Goal: Task Accomplishment & Management: Manage account settings

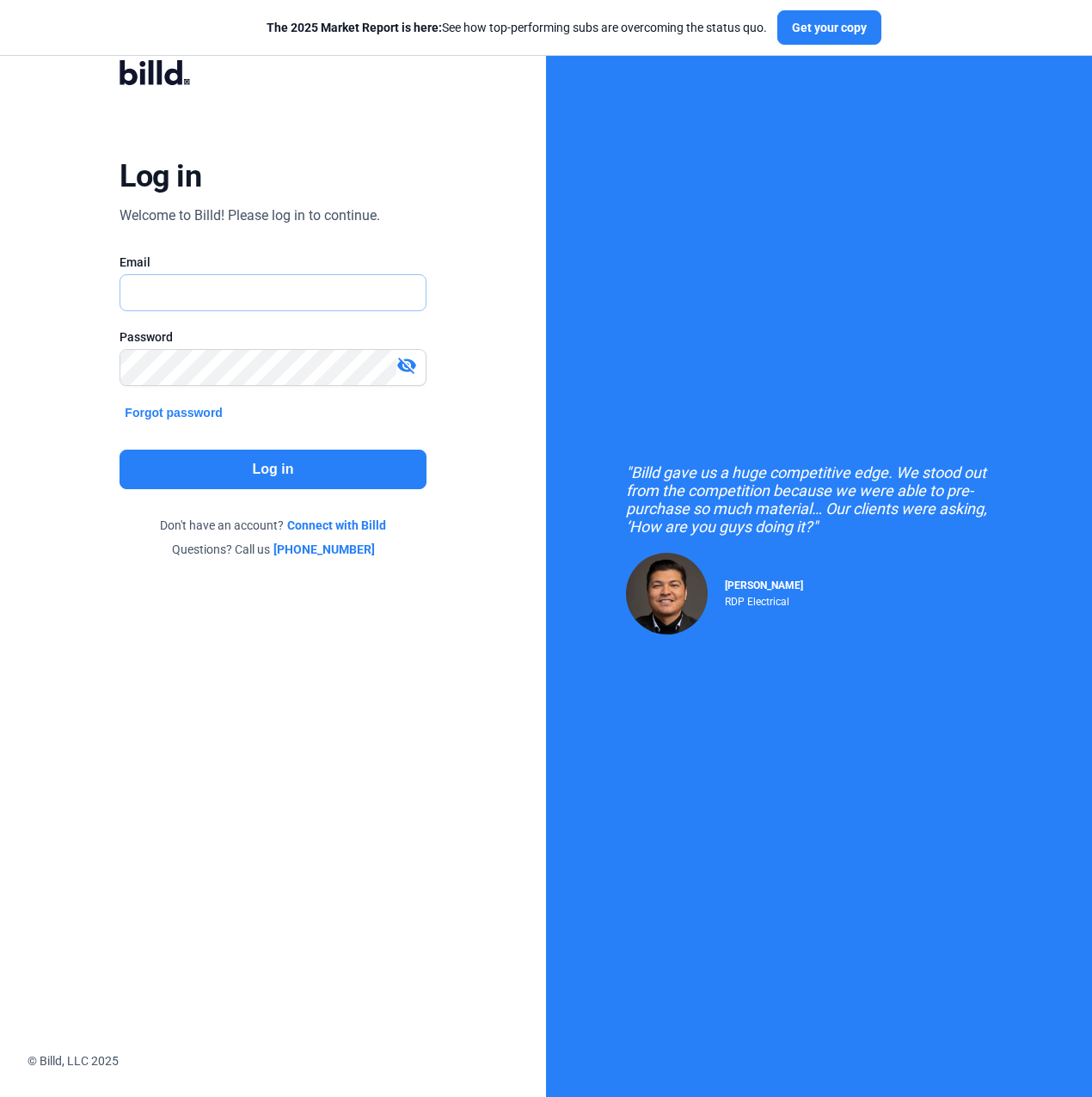
type input "[PERSON_NAME][EMAIL_ADDRESS][PERSON_NAME][DOMAIN_NAME]"
click at [328, 458] on button "Log in" at bounding box center [272, 469] width 306 height 39
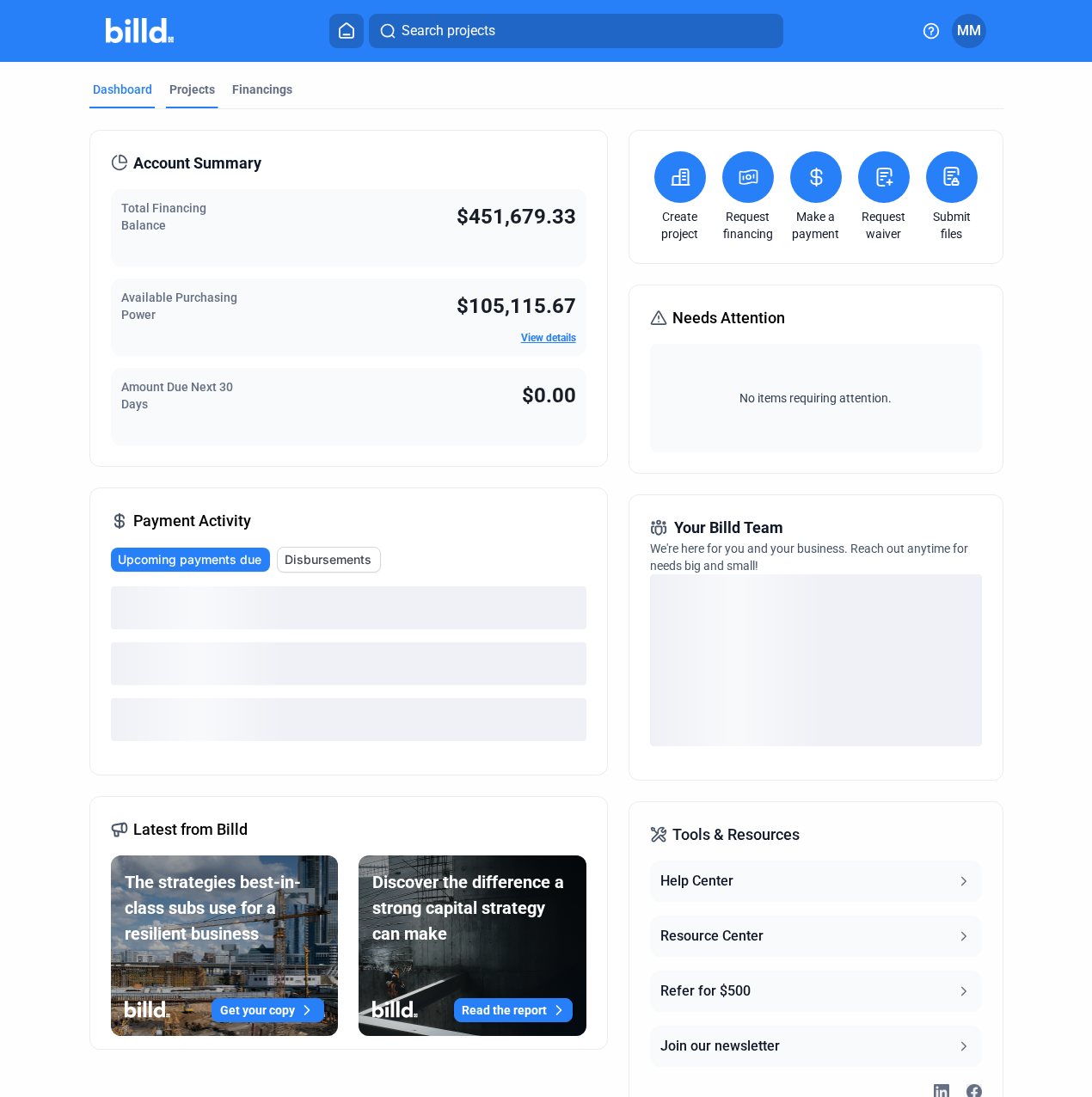
click at [199, 92] on div "Projects" at bounding box center [192, 89] width 45 height 17
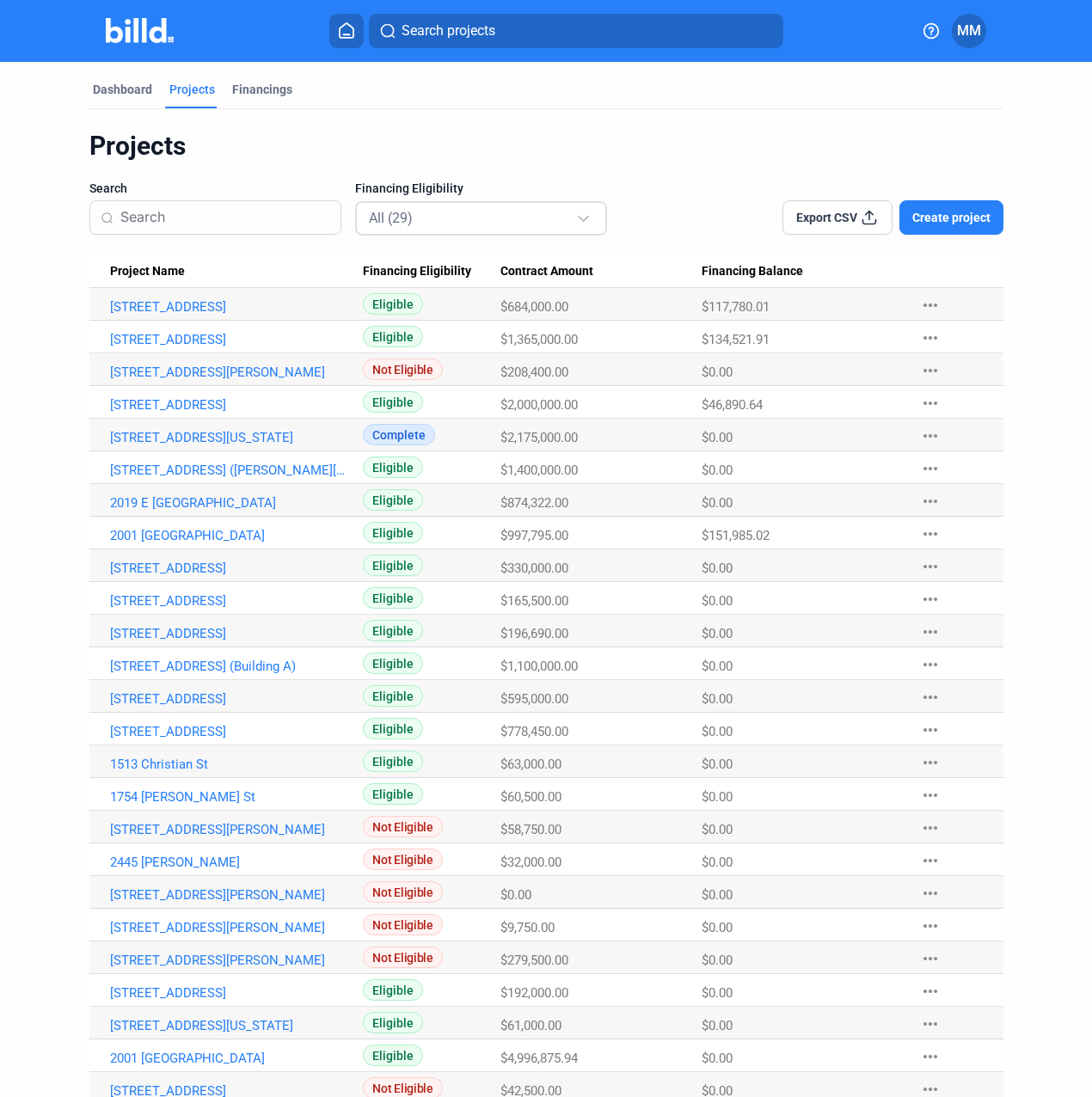
click at [546, 224] on div "All (29)" at bounding box center [473, 217] width 207 height 23
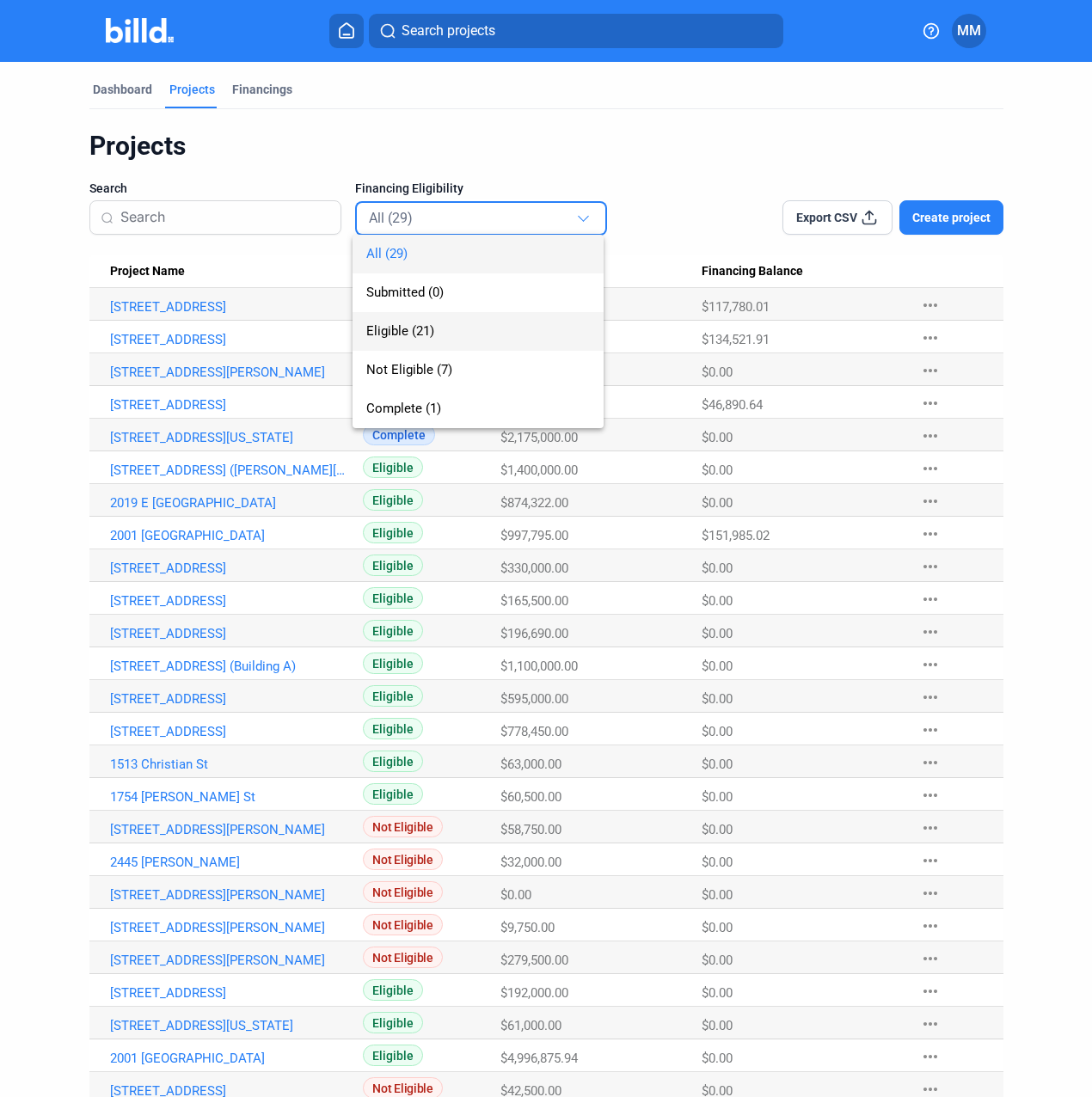
click at [426, 324] on span "Eligible (21)" at bounding box center [400, 331] width 68 height 15
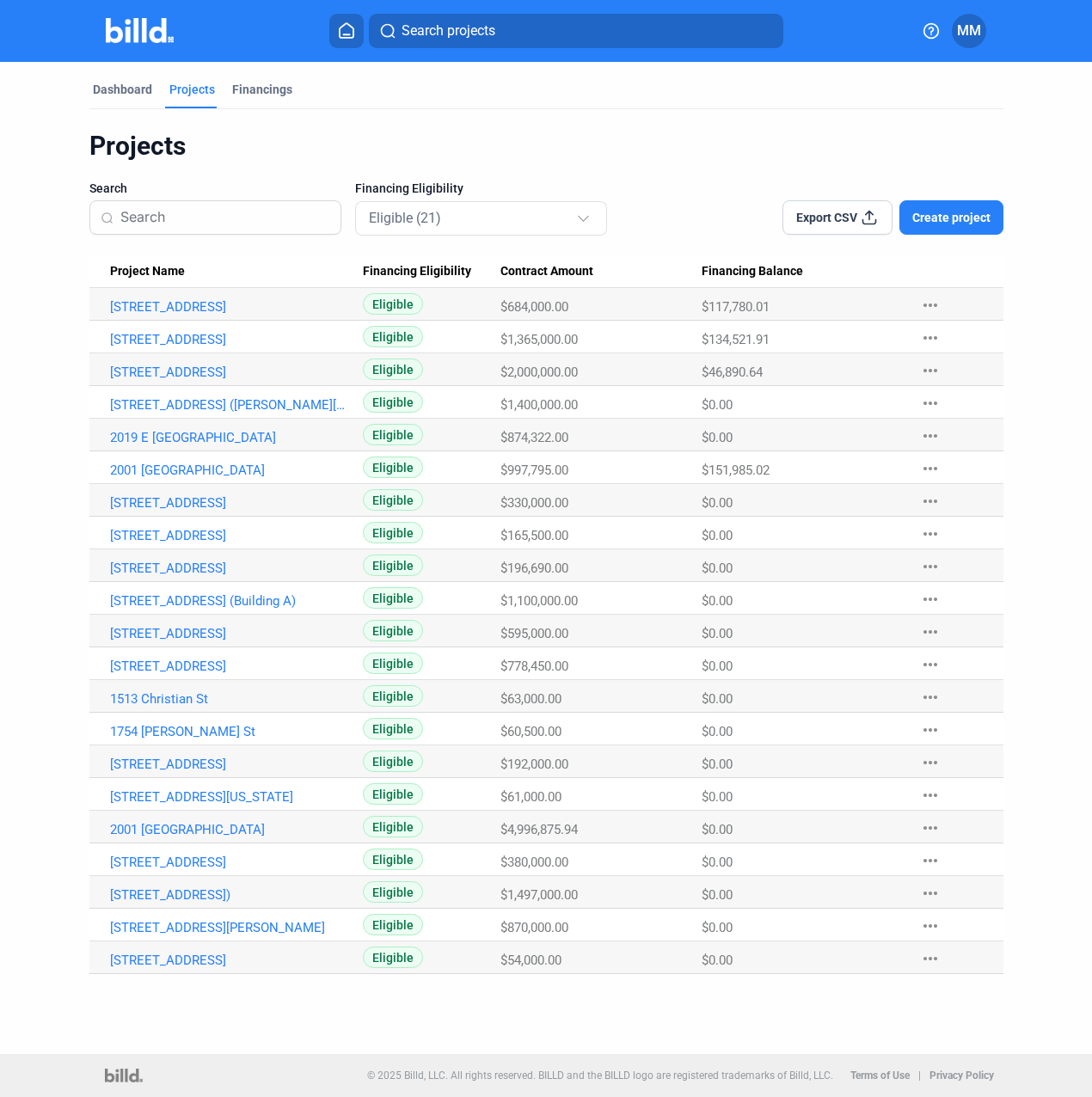
click at [199, 211] on input at bounding box center [225, 217] width 210 height 36
click at [189, 314] on link "[STREET_ADDRESS]" at bounding box center [230, 306] width 241 height 15
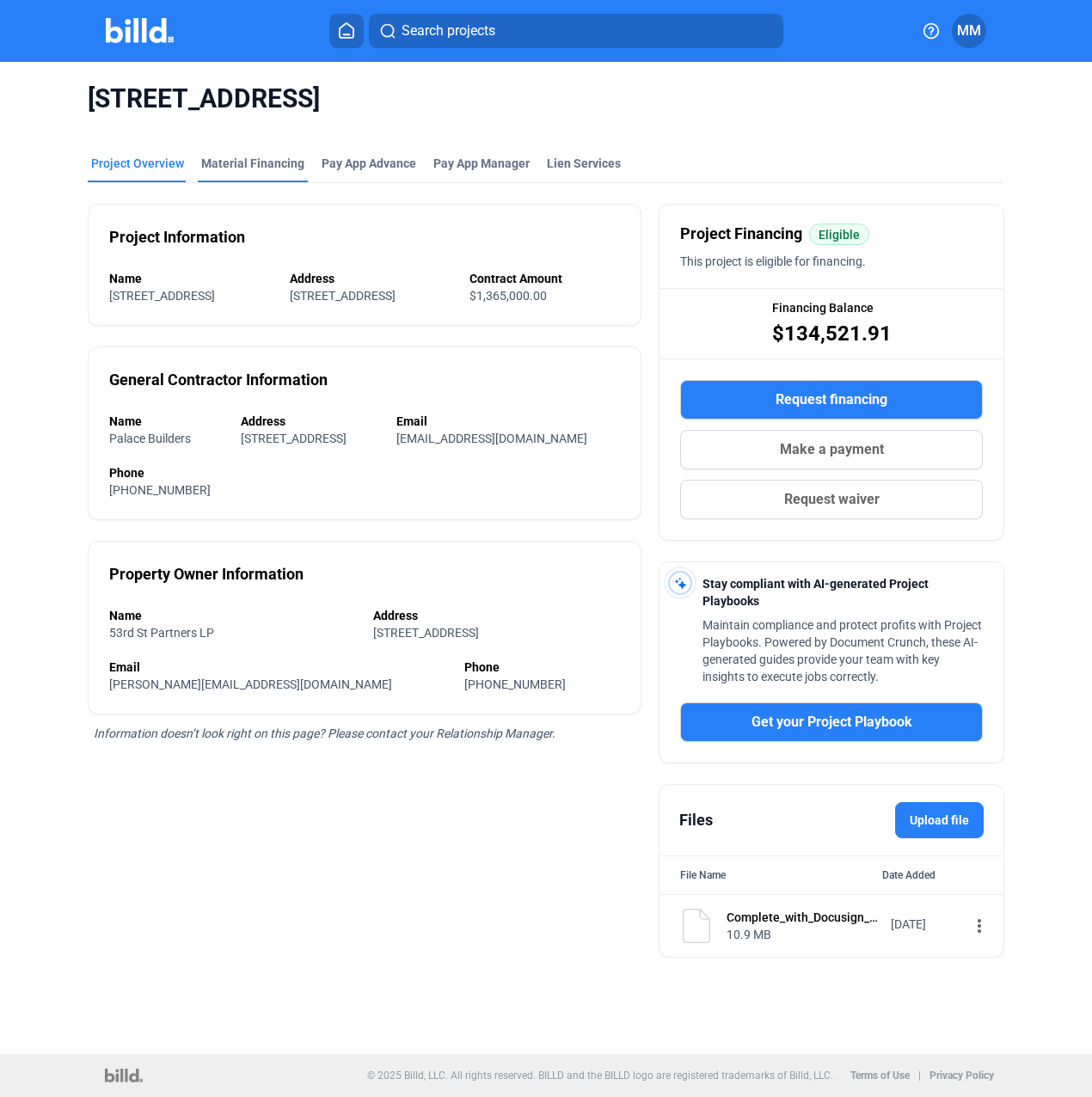
click at [261, 165] on div "Material Financing" at bounding box center [252, 163] width 103 height 17
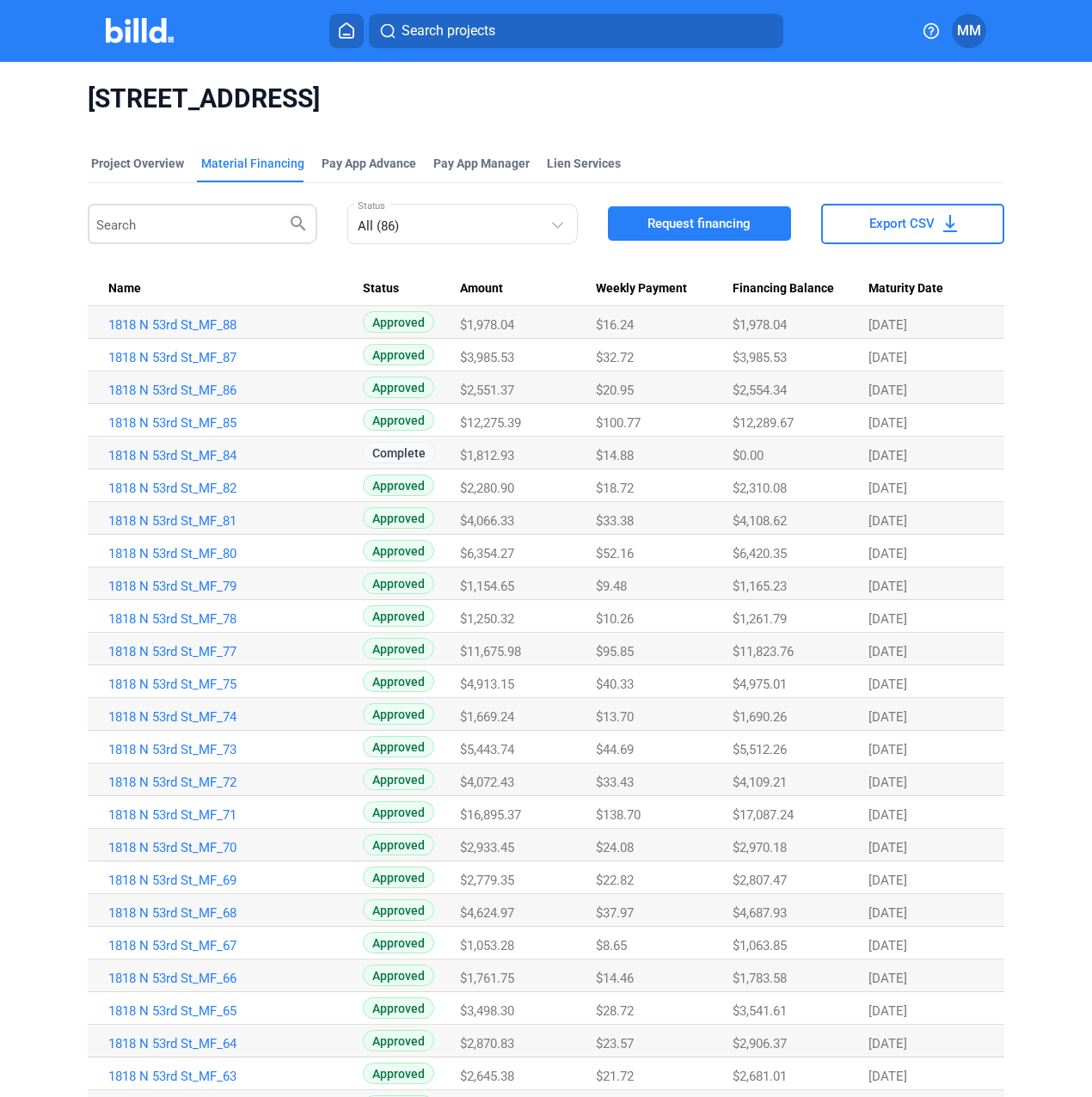
click at [172, 226] on input "Search" at bounding box center [192, 222] width 192 height 34
click at [474, 236] on div "All (86)" at bounding box center [463, 222] width 212 height 34
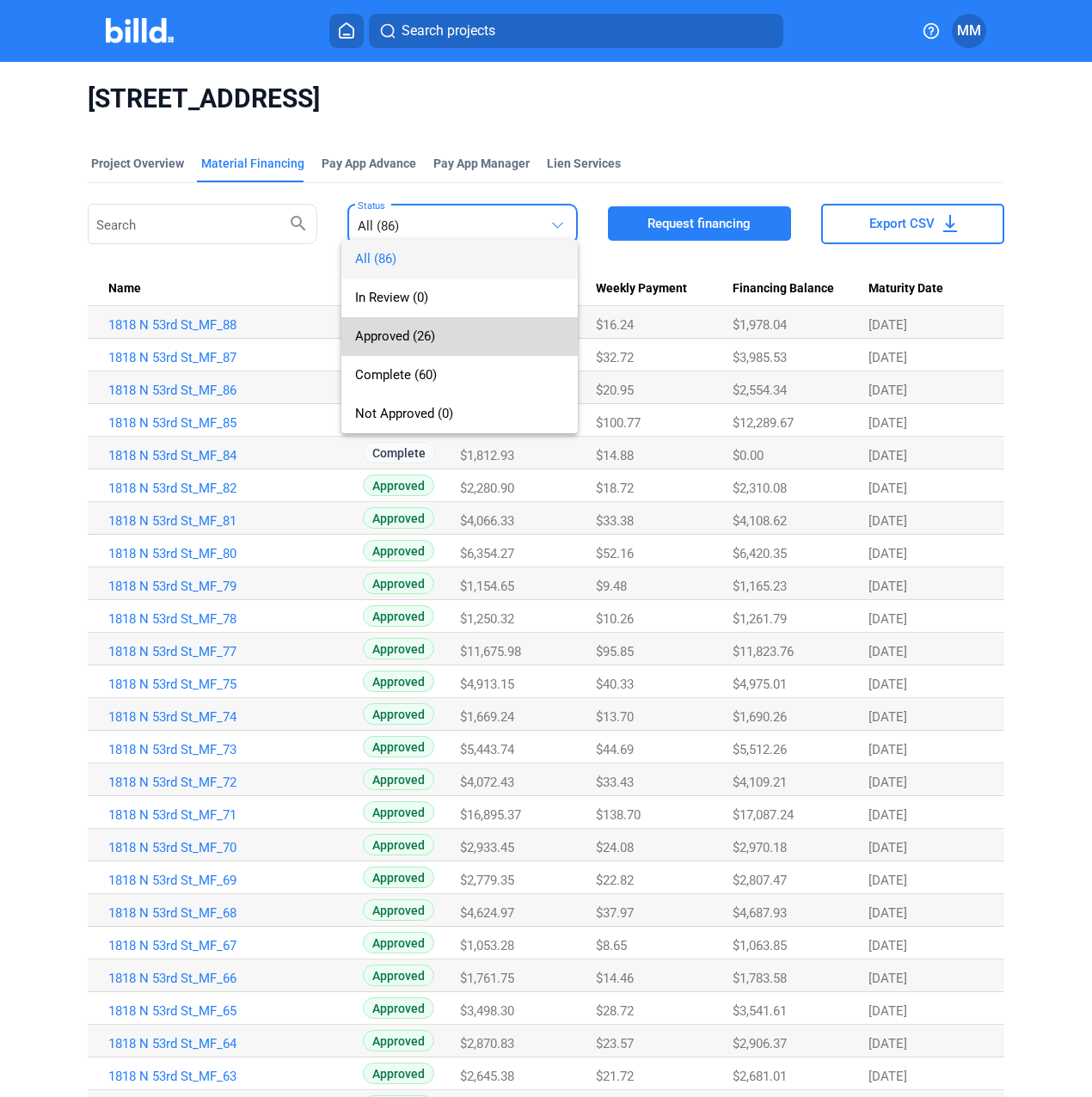
click at [423, 333] on span "Approved (26)" at bounding box center [396, 335] width 80 height 15
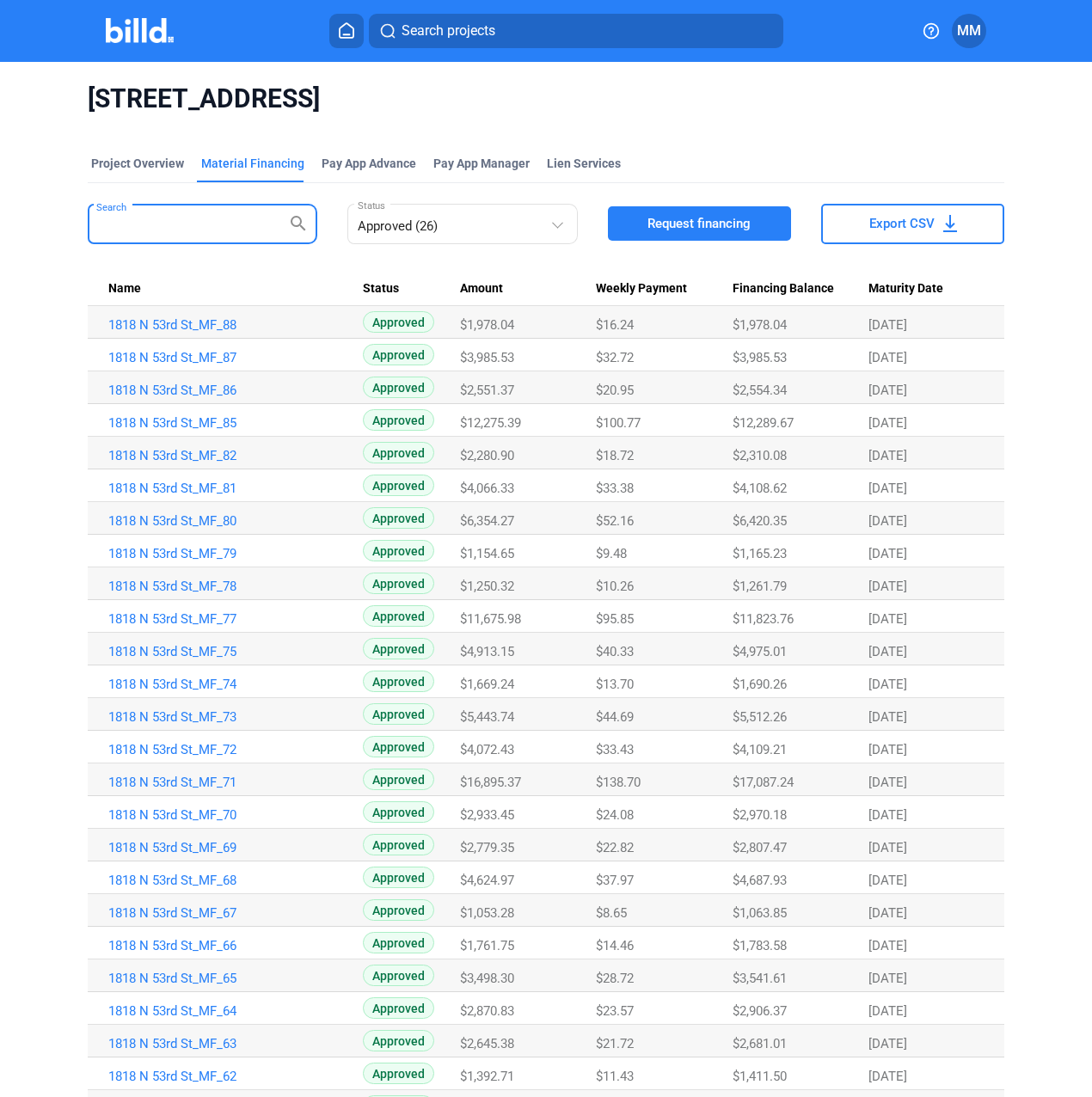
click at [204, 229] on input "Search" at bounding box center [192, 222] width 192 height 34
paste input "1818 N 53rd St_MF_72"
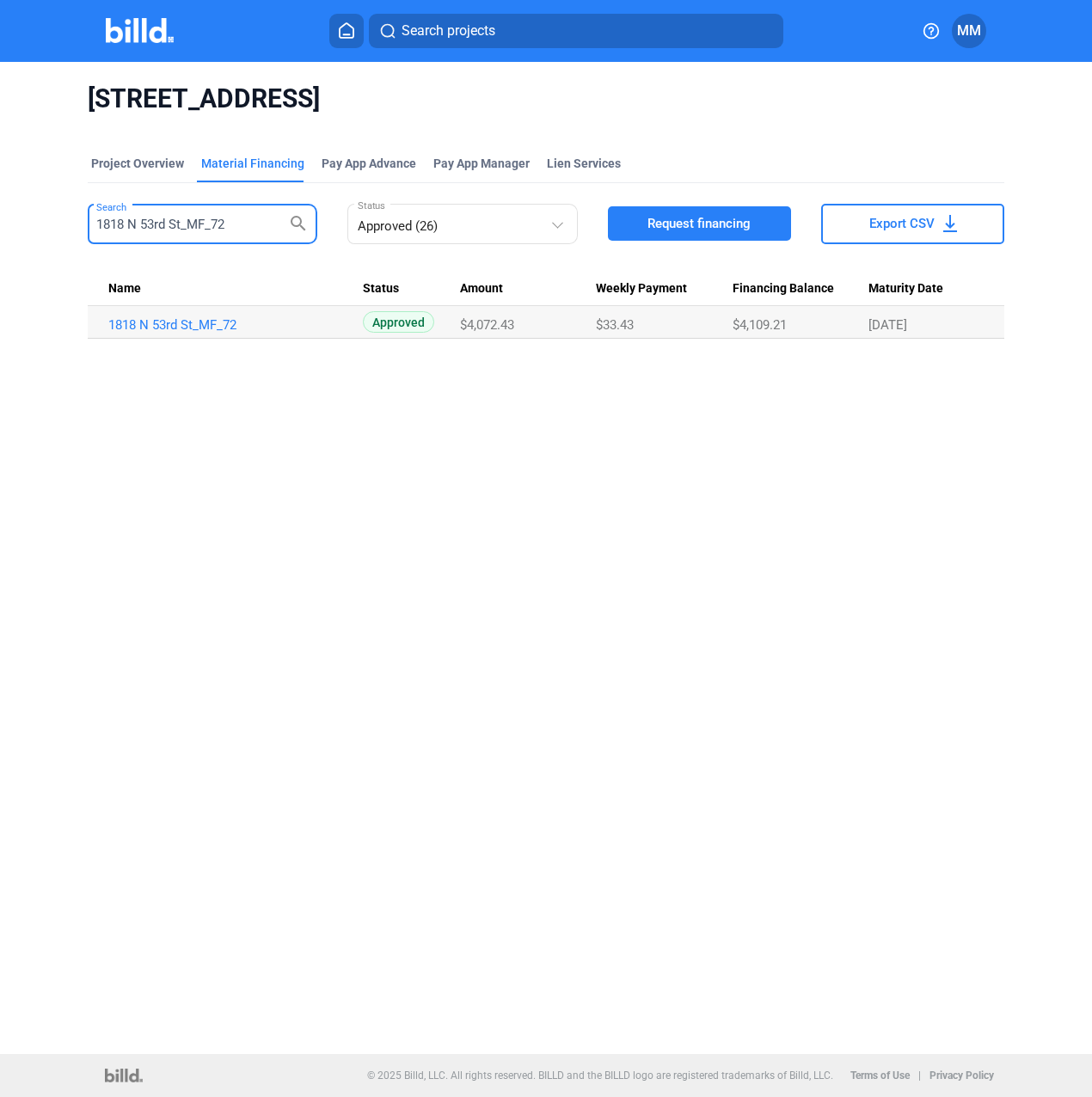
type input "1818 N 53rd St_MF_72"
click at [232, 308] on td "1818 N 53rd St_MF_72" at bounding box center [225, 323] width 276 height 33
click at [225, 315] on td "1818 N 53rd St_MF_72" at bounding box center [225, 323] width 276 height 33
click at [221, 322] on link "1818 N 53rd St_MF_72" at bounding box center [228, 324] width 241 height 15
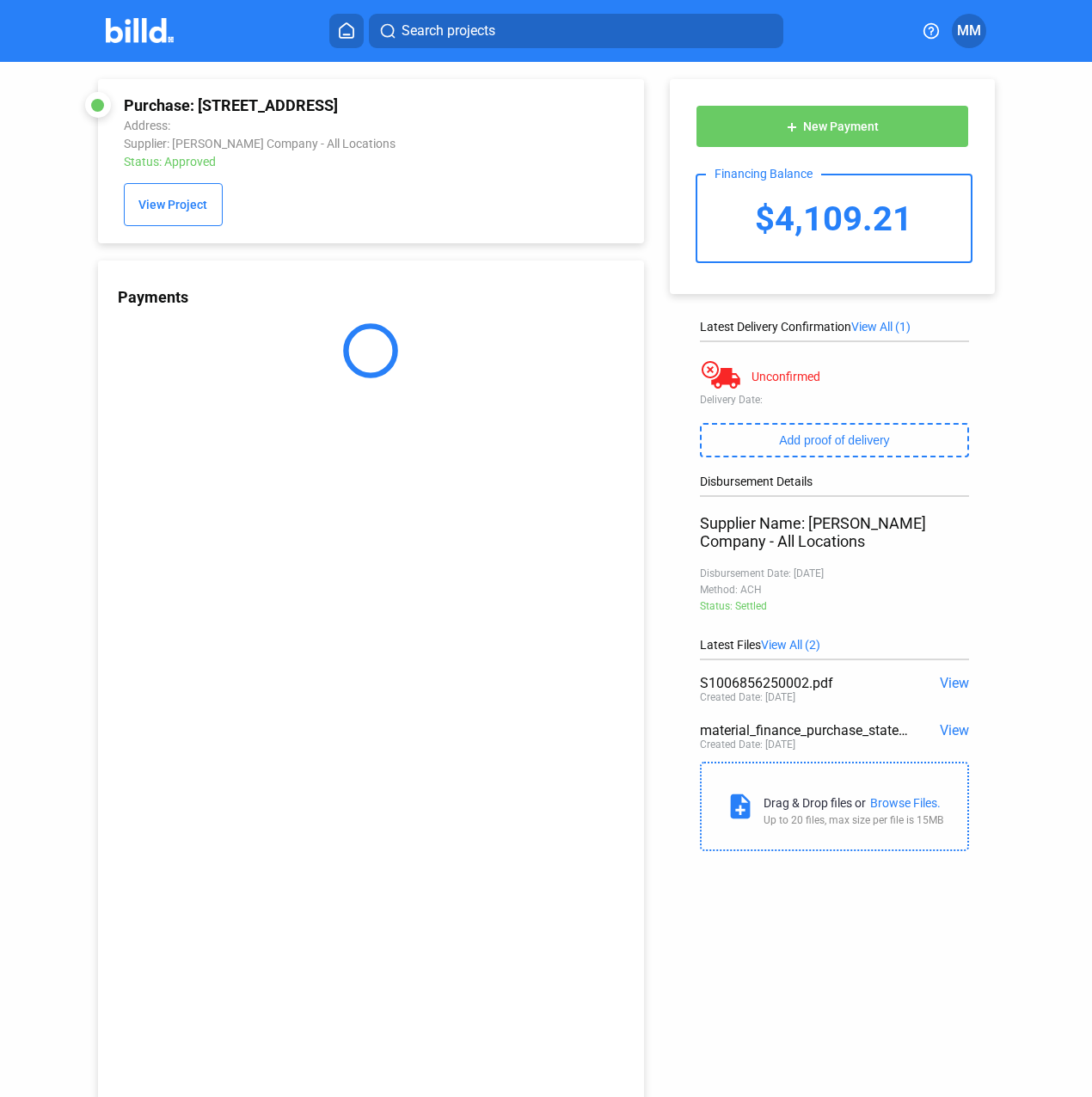
click at [827, 124] on span "New Payment" at bounding box center [840, 126] width 75 height 14
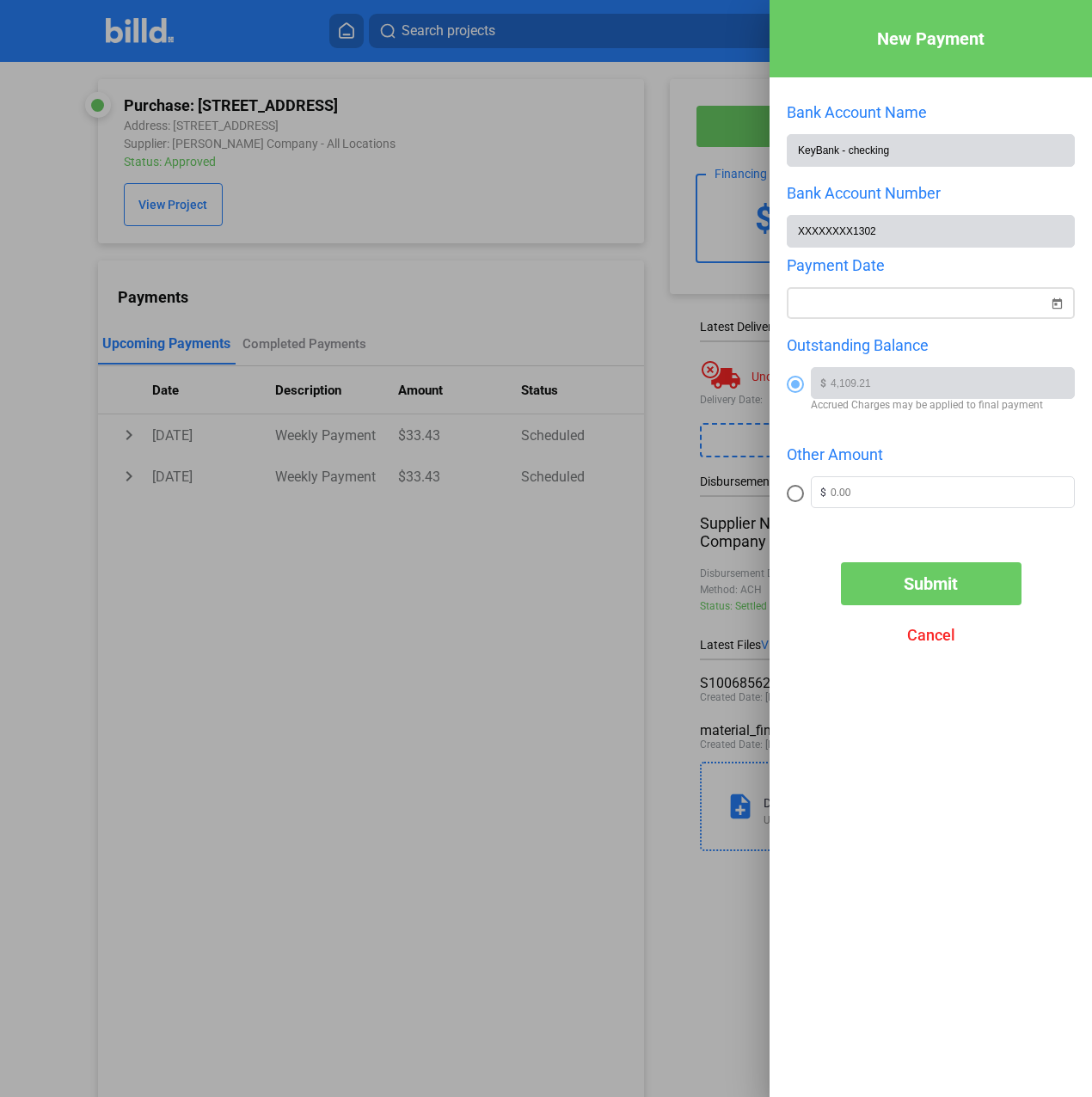
click at [877, 315] on div at bounding box center [923, 304] width 251 height 31
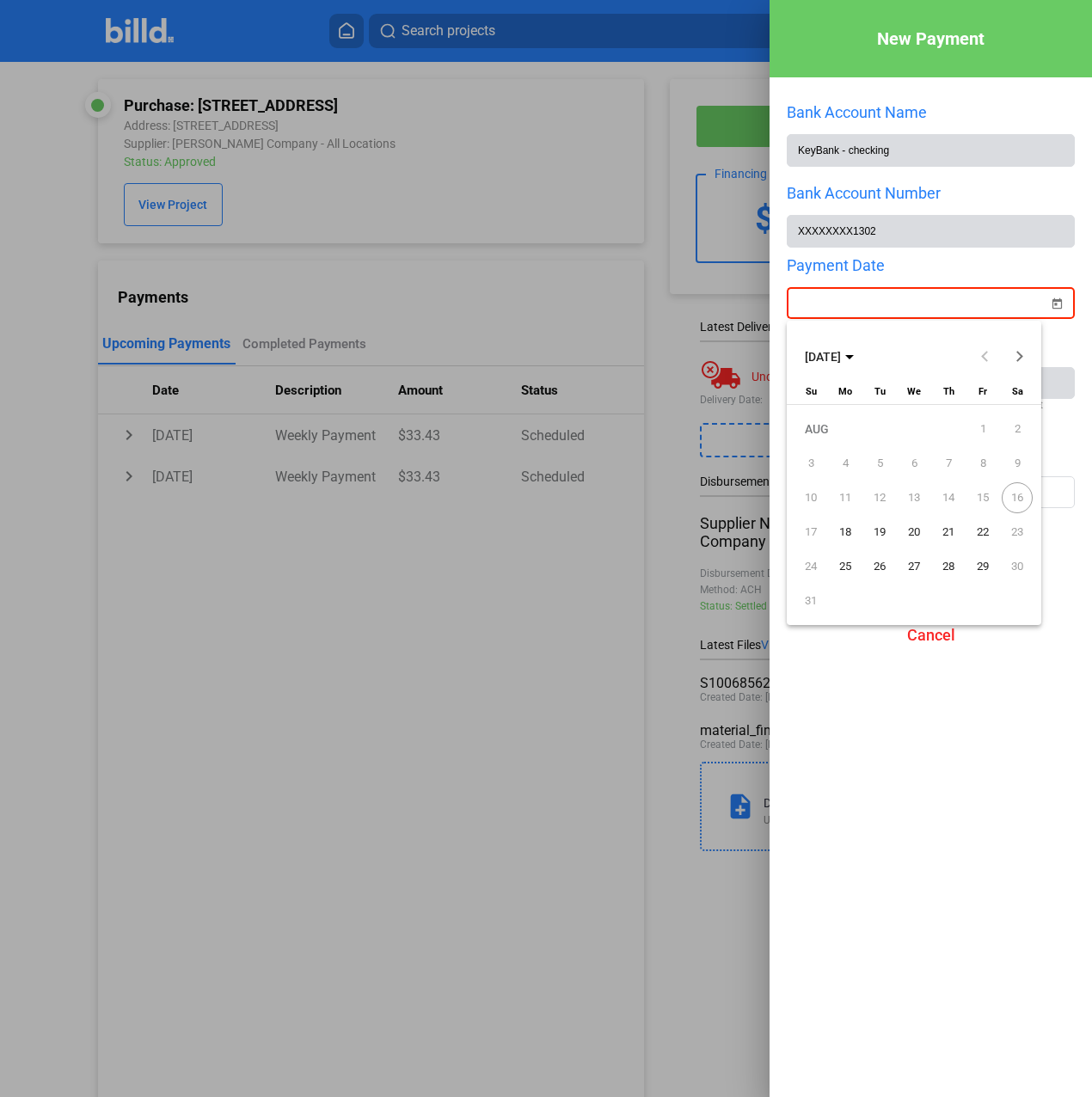
click at [847, 527] on span "18" at bounding box center [846, 532] width 31 height 31
type input "[DATE]"
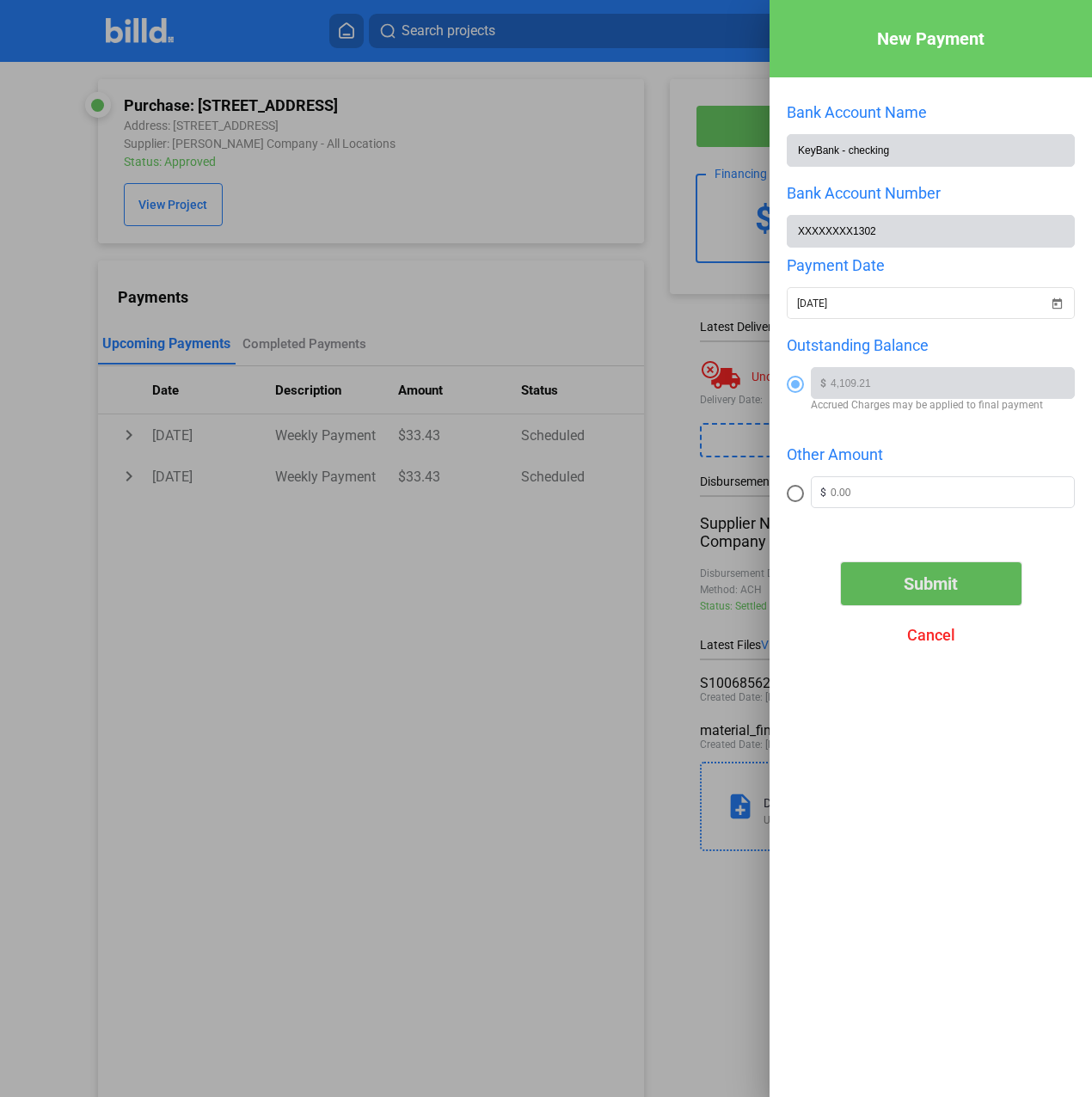
click at [861, 582] on button "Submit" at bounding box center [931, 583] width 181 height 43
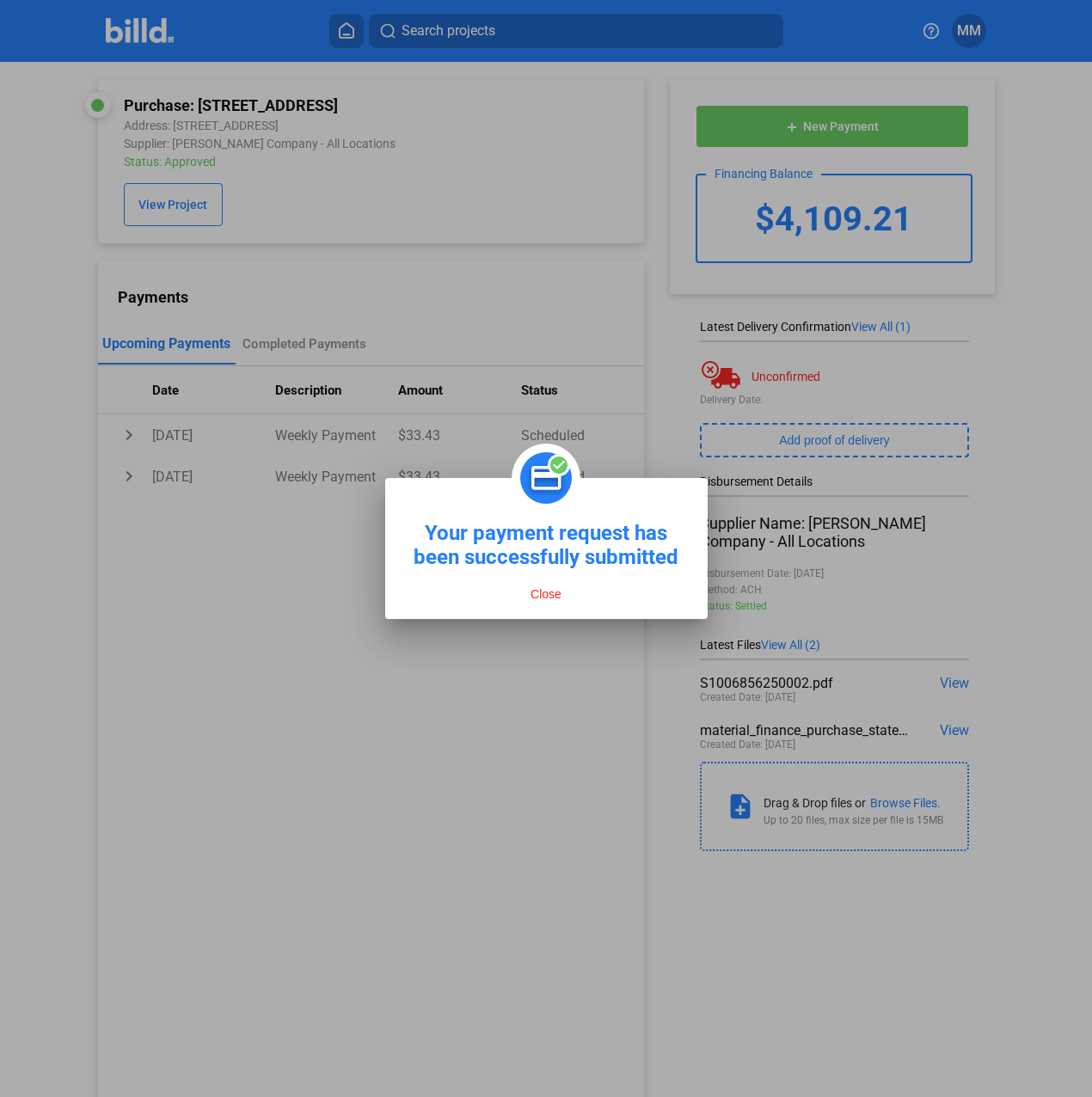
click at [542, 593] on button "Close" at bounding box center [546, 593] width 41 height 15
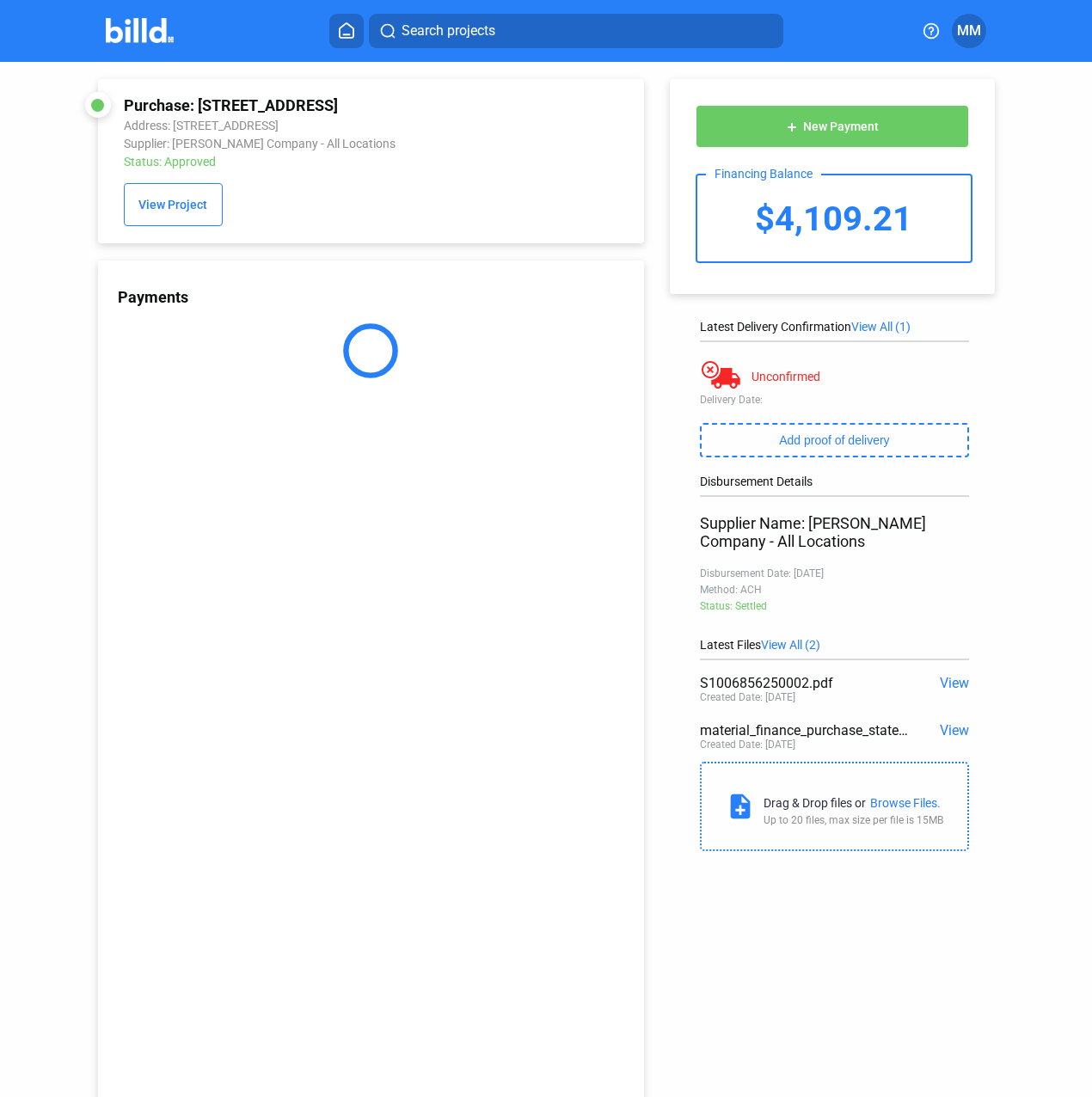
click at [729, 673] on div "S1006856250002.pdf View Created Date: [DATE]" at bounding box center [834, 691] width 268 height 47
copy div "S1006856250002"
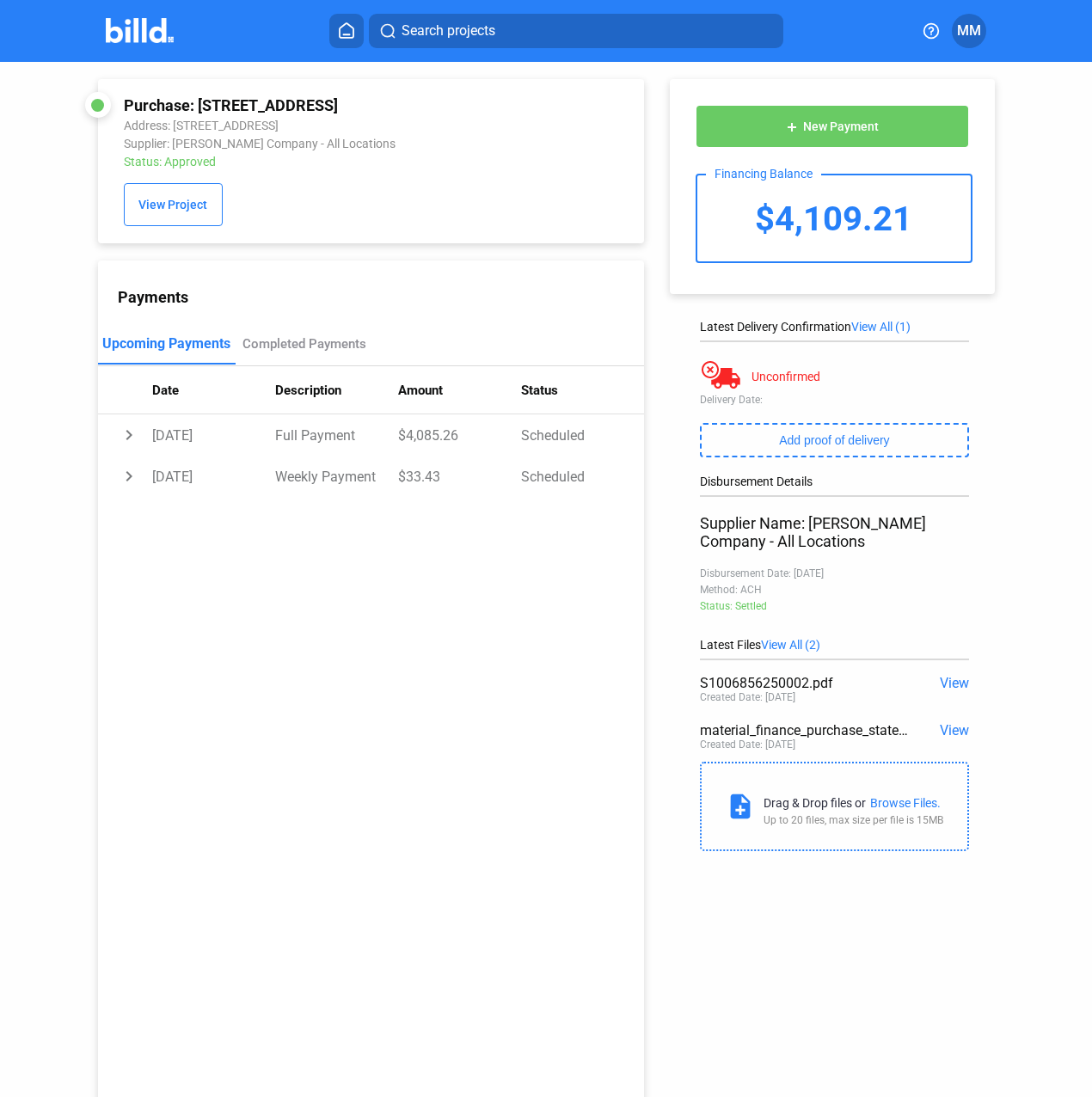
click at [949, 683] on span "View" at bounding box center [955, 683] width 29 height 16
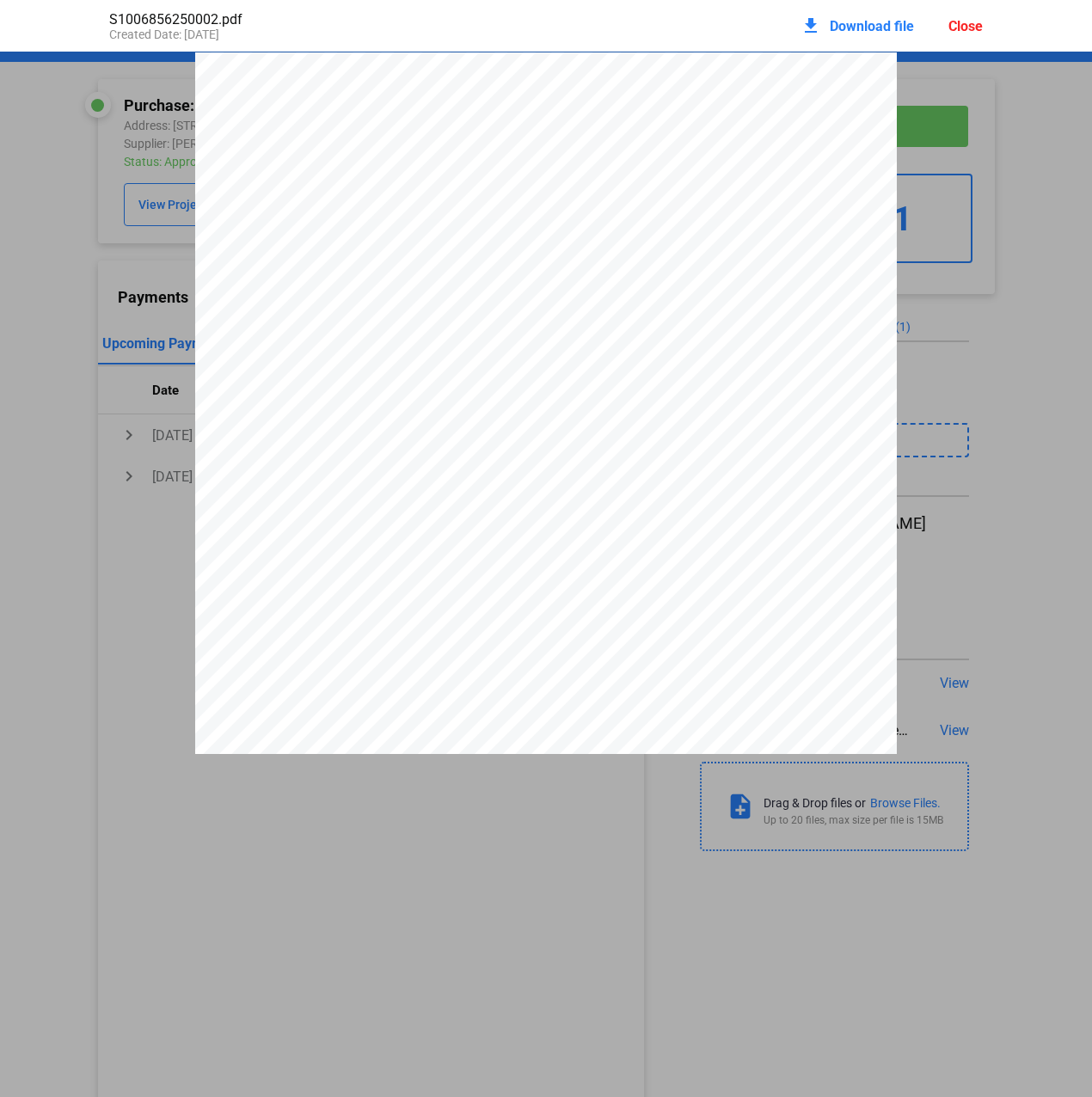
scroll to position [8, 0]
click at [851, 30] on span "Download file" at bounding box center [872, 26] width 85 height 16
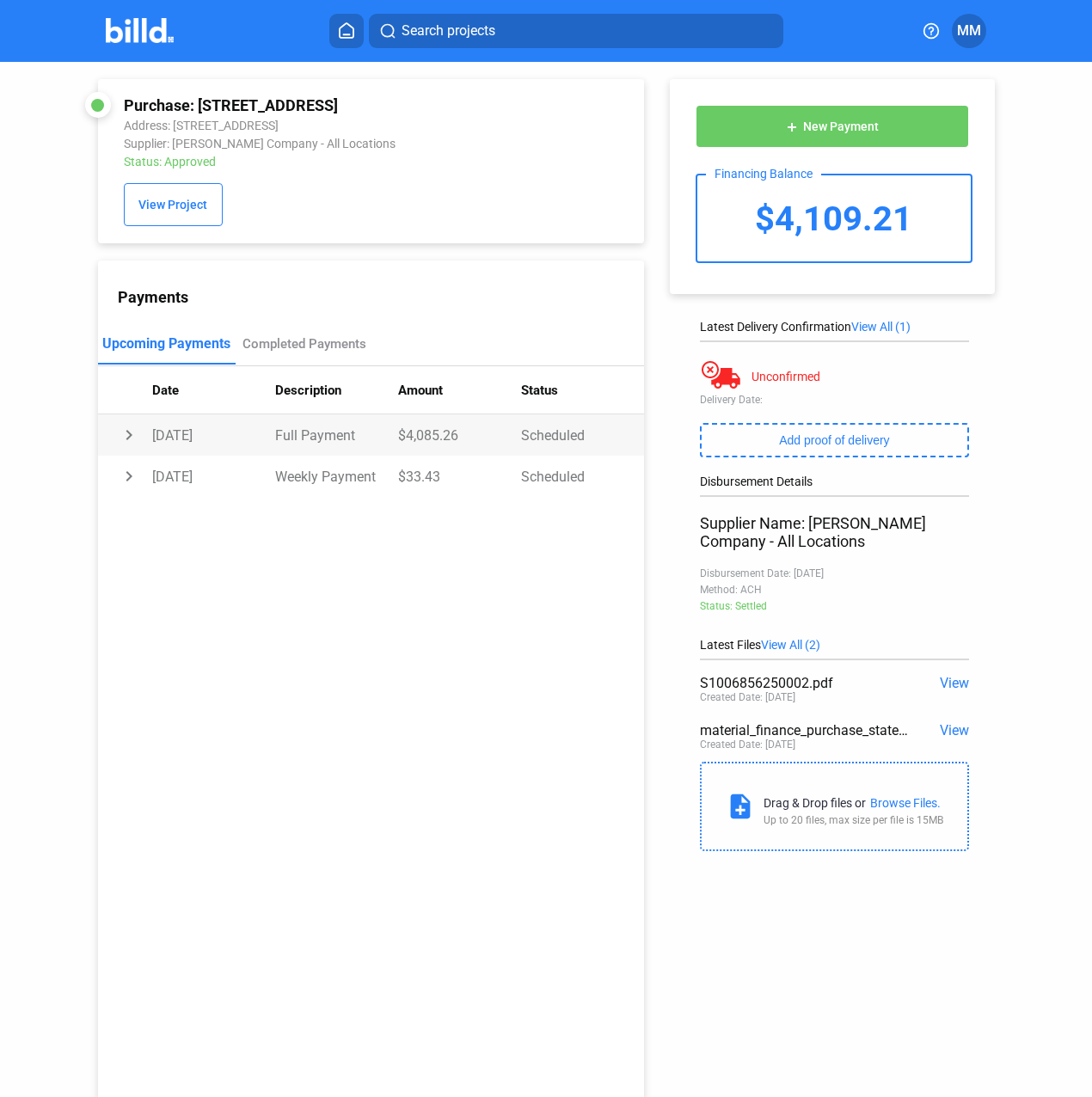
drag, startPoint x: 452, startPoint y: 443, endPoint x: 456, endPoint y: 433, distance: 10.8
click at [453, 439] on td "$4,085.26" at bounding box center [459, 434] width 123 height 41
click at [456, 433] on td "$4,085.26" at bounding box center [459, 434] width 123 height 41
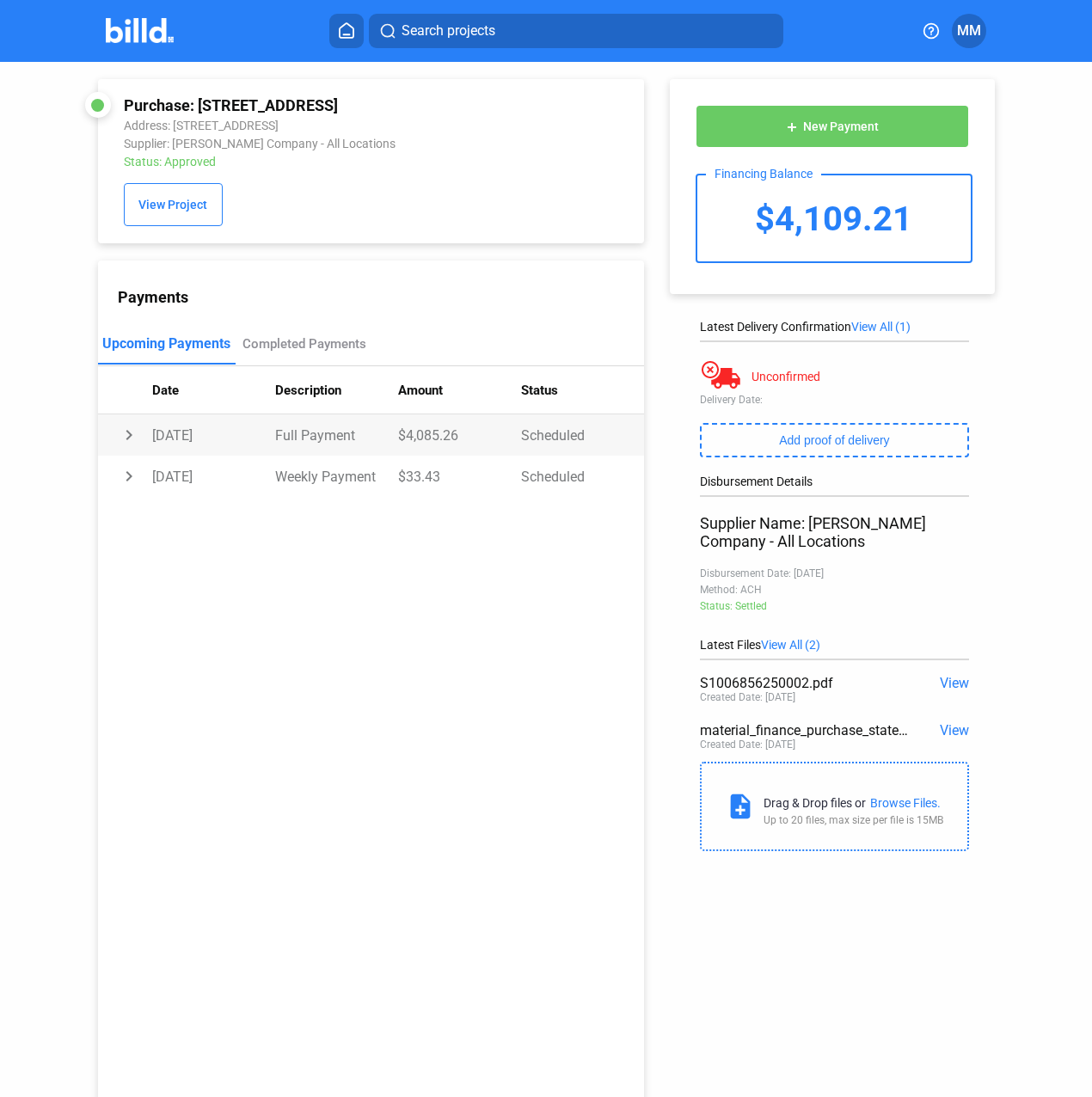
click at [409, 443] on td "$4,085.26" at bounding box center [459, 434] width 123 height 41
copy td "$4,085.26"
click at [151, 49] on mat-toolbar "Search projects MM" at bounding box center [546, 31] width 1092 height 62
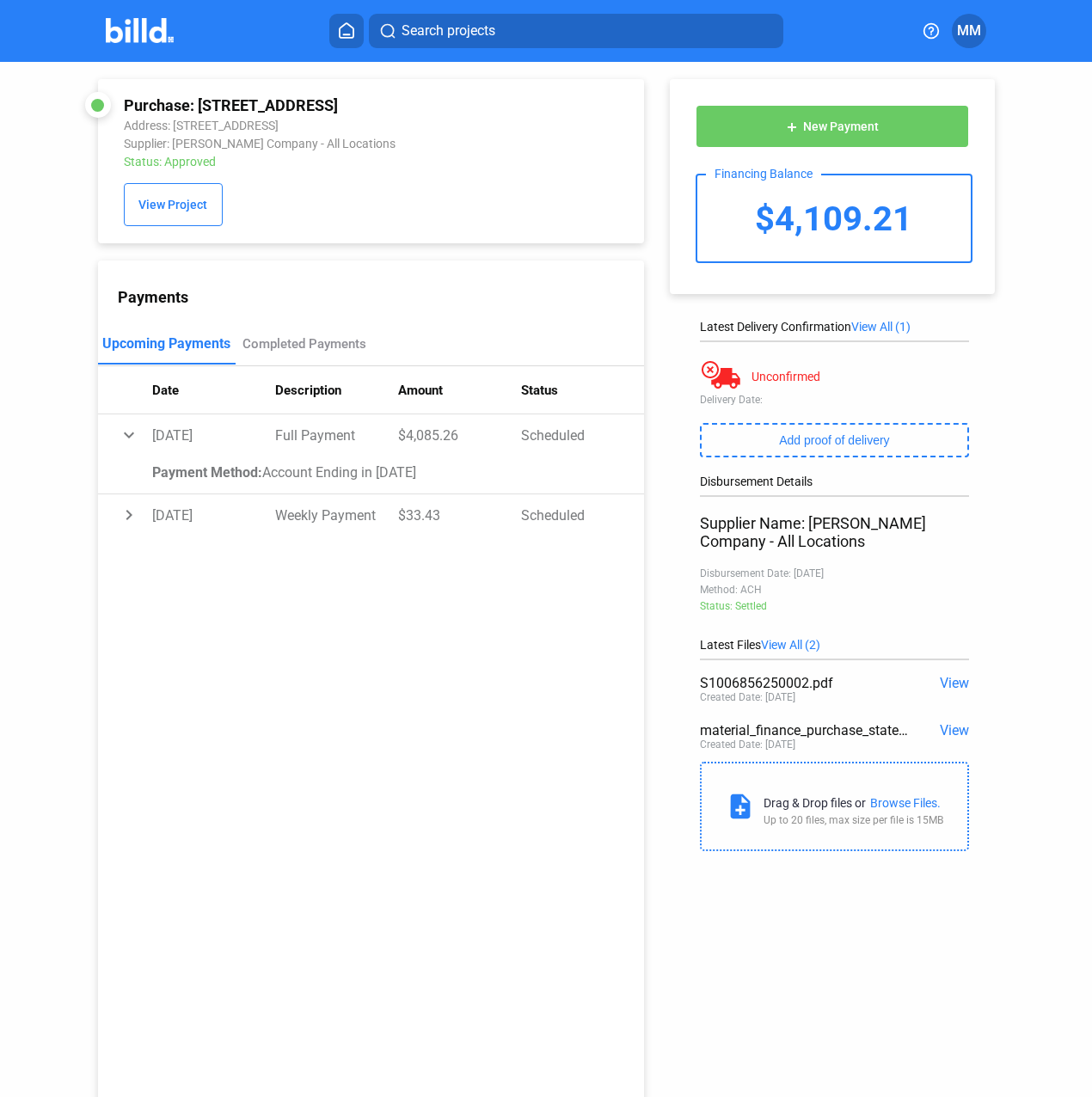
click at [154, 41] on img at bounding box center [139, 30] width 68 height 25
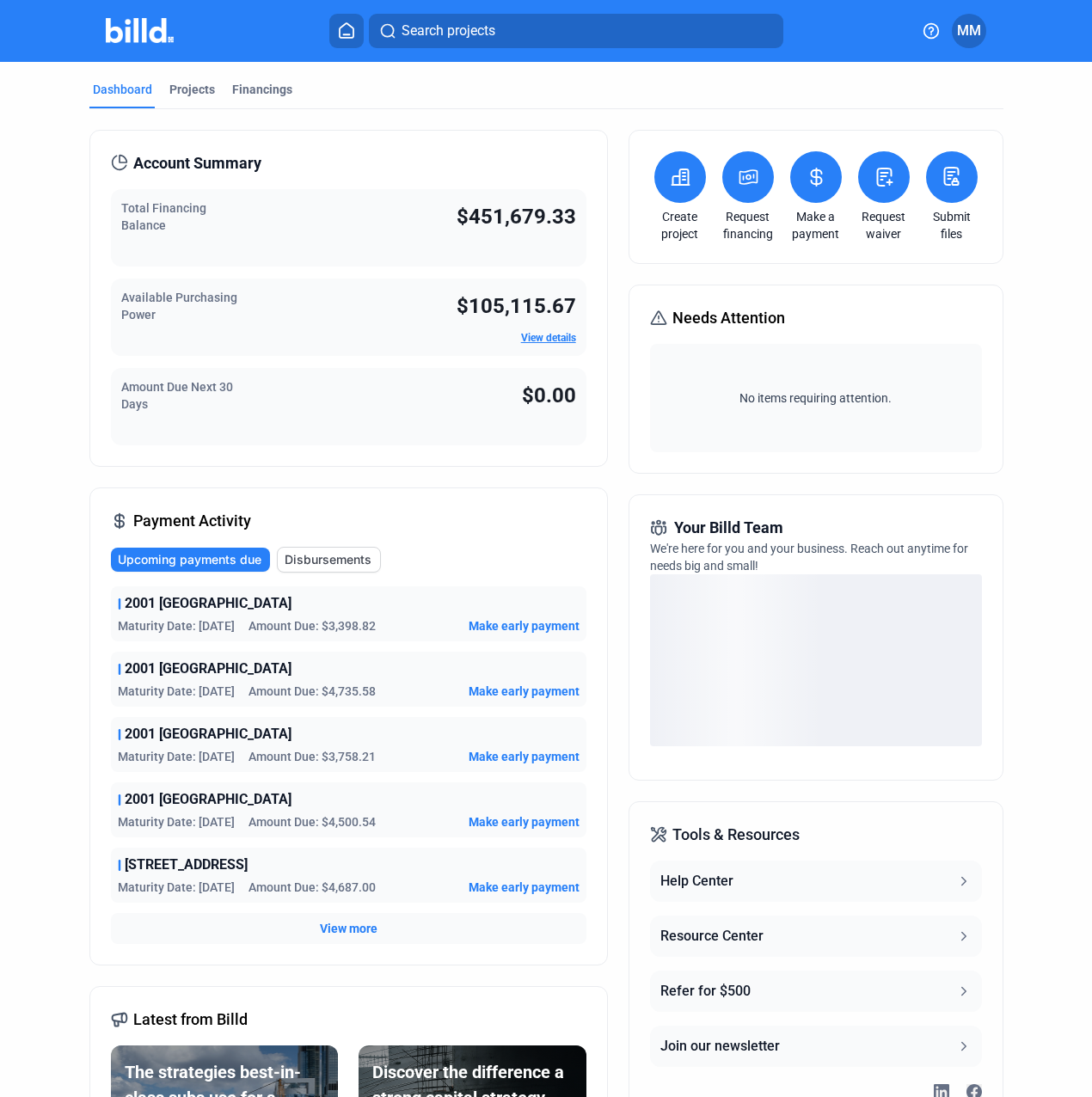
click at [792, 182] on button at bounding box center [816, 176] width 52 height 52
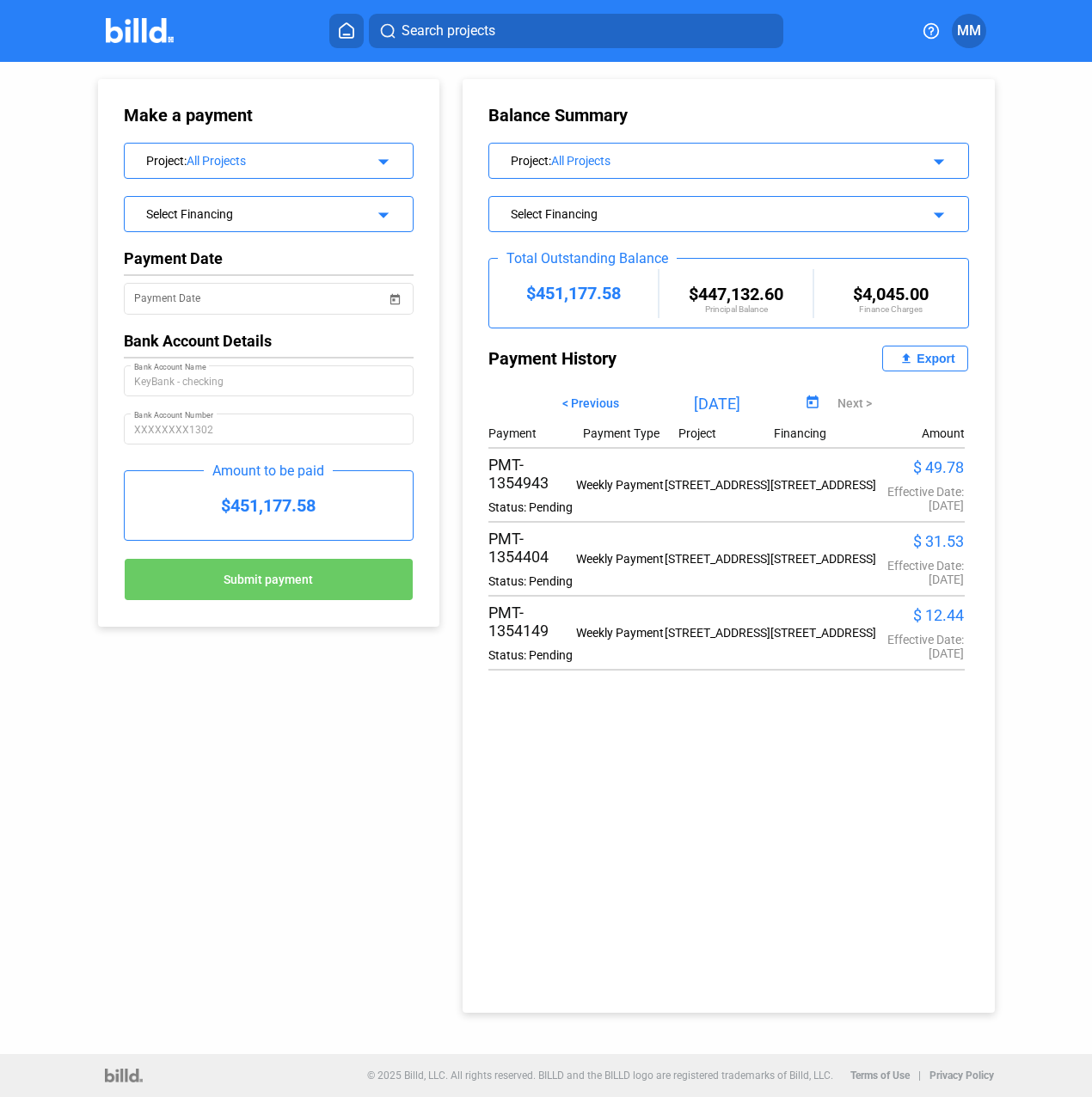
click at [909, 361] on mat-icon "file_upload" at bounding box center [906, 358] width 21 height 21
